Goal: Register for event/course

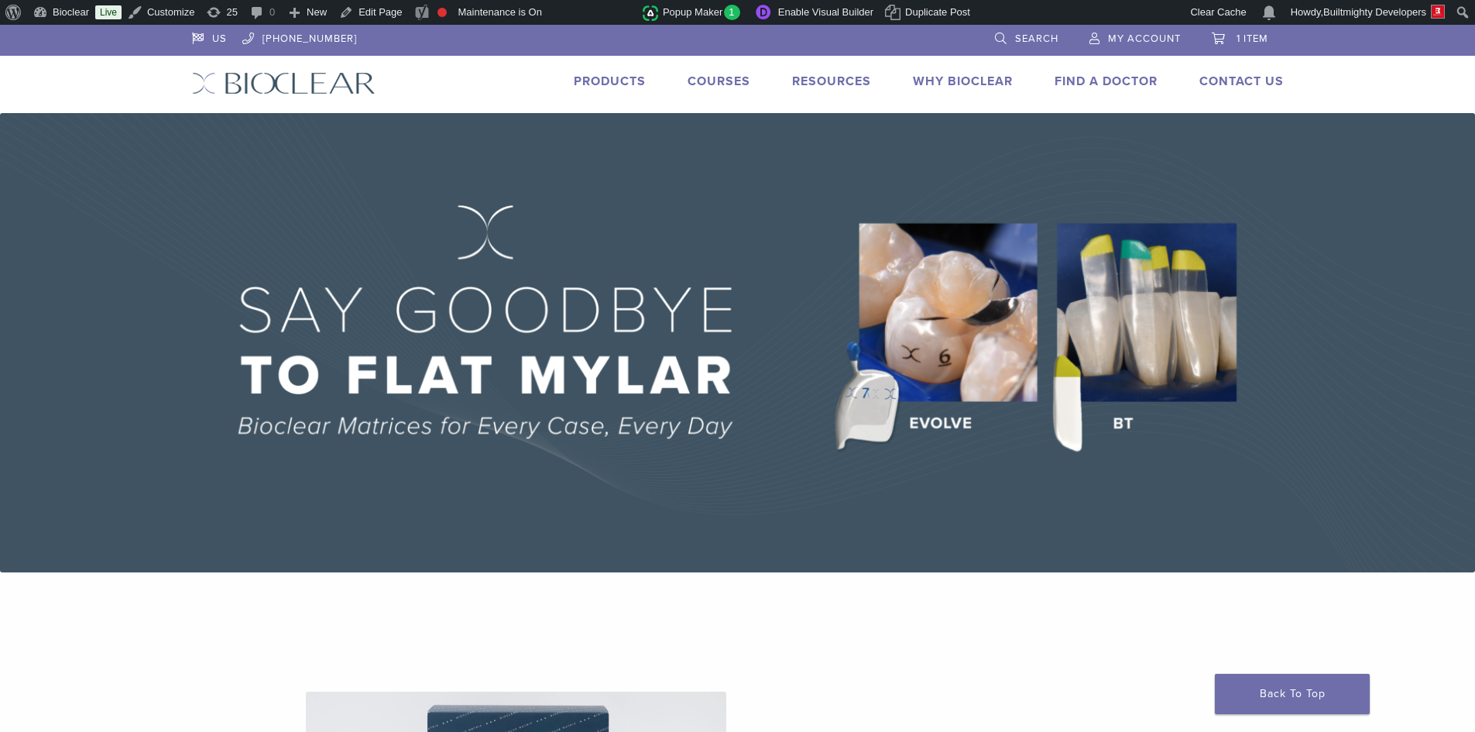
click at [727, 80] on link "Courses" at bounding box center [719, 81] width 63 height 15
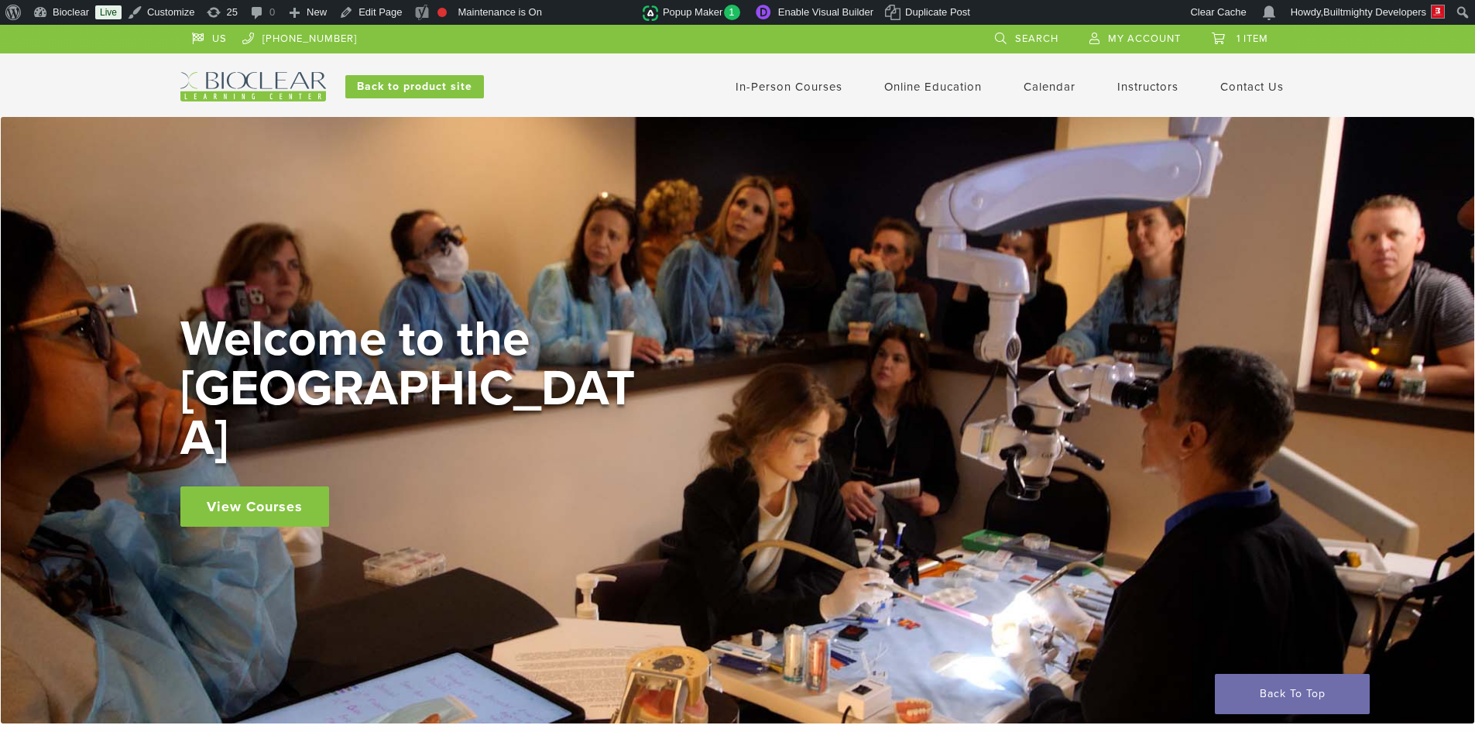
click at [211, 79] on img at bounding box center [253, 86] width 146 height 29
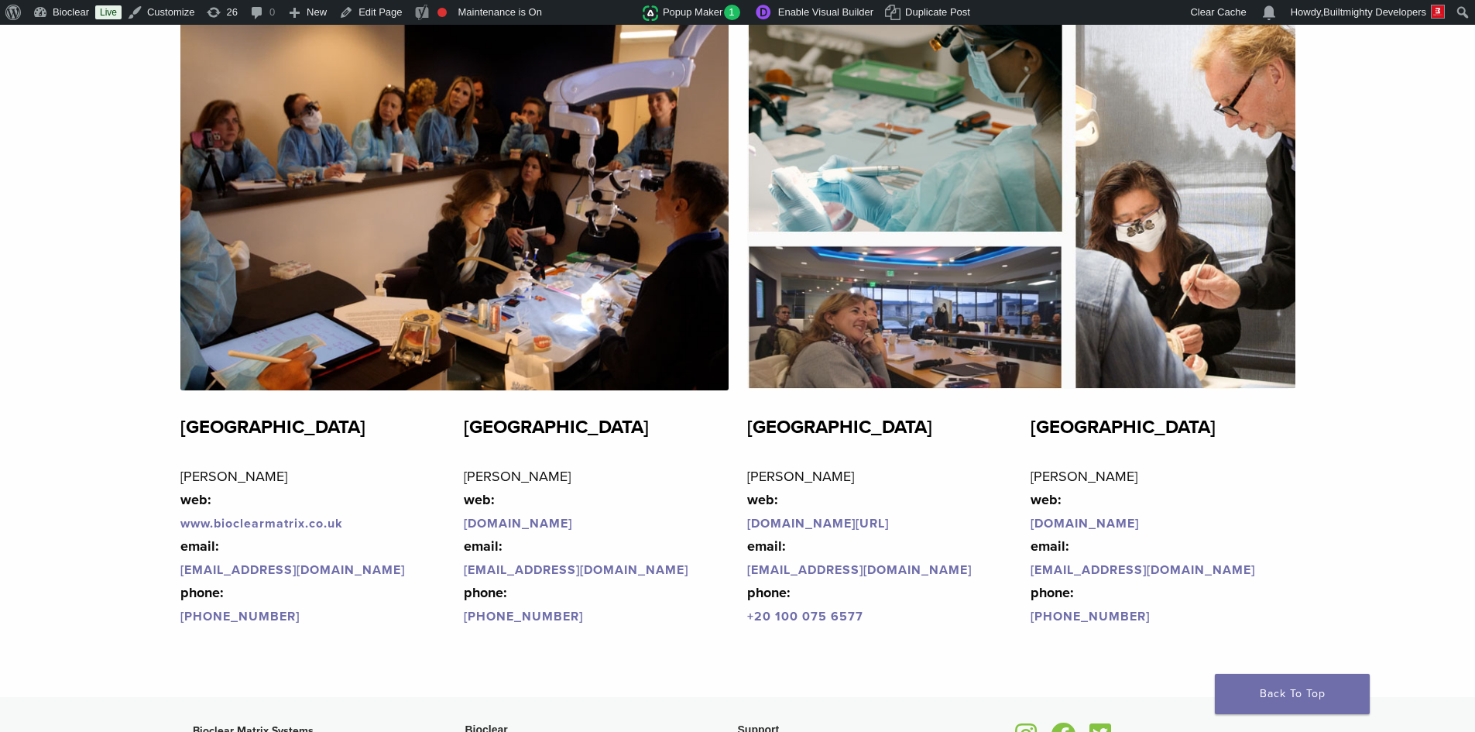
scroll to position [3799, 0]
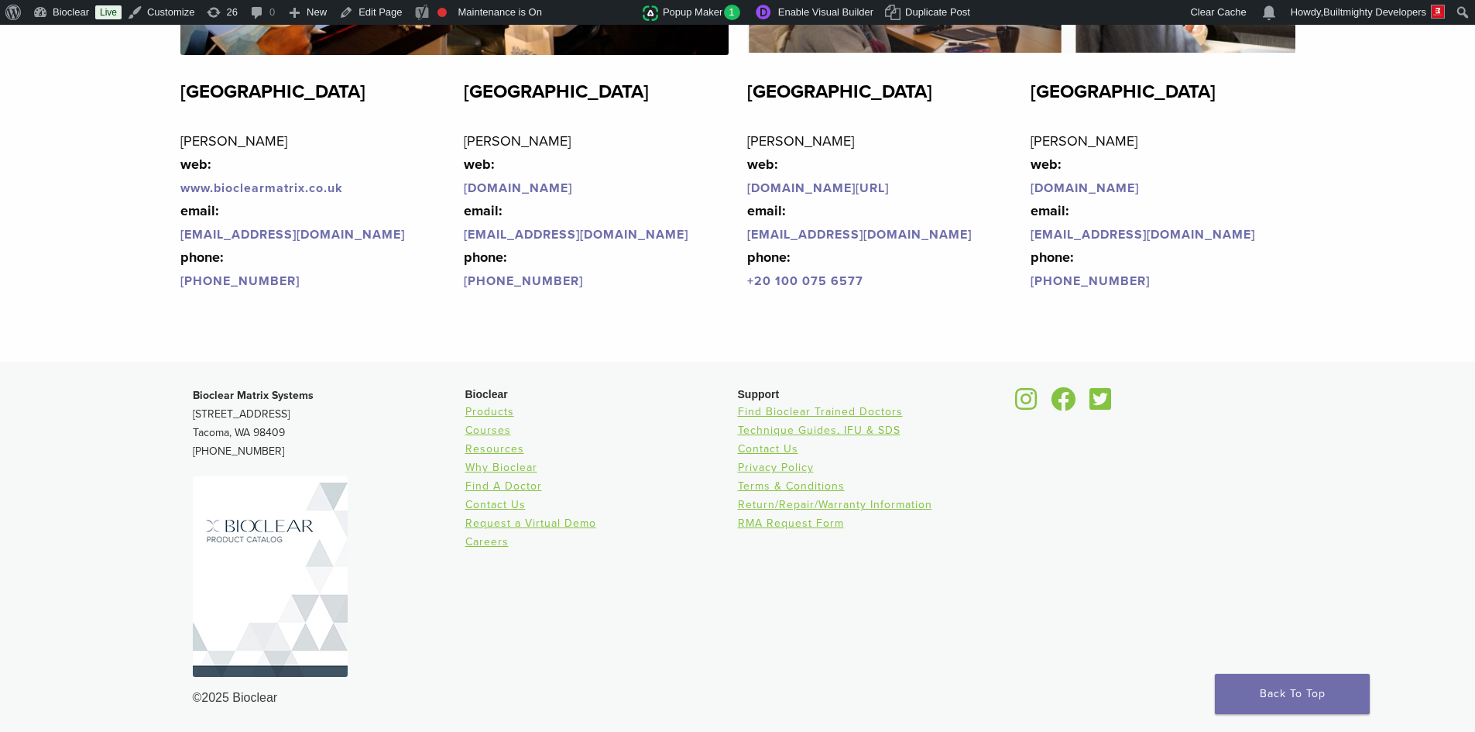
click at [608, 578] on div "Bioclear Products Courses Resources Why Bioclear Find A Doctor Contact Us Reque…" at bounding box center [601, 537] width 273 height 302
